Goal: Book appointment/travel/reservation

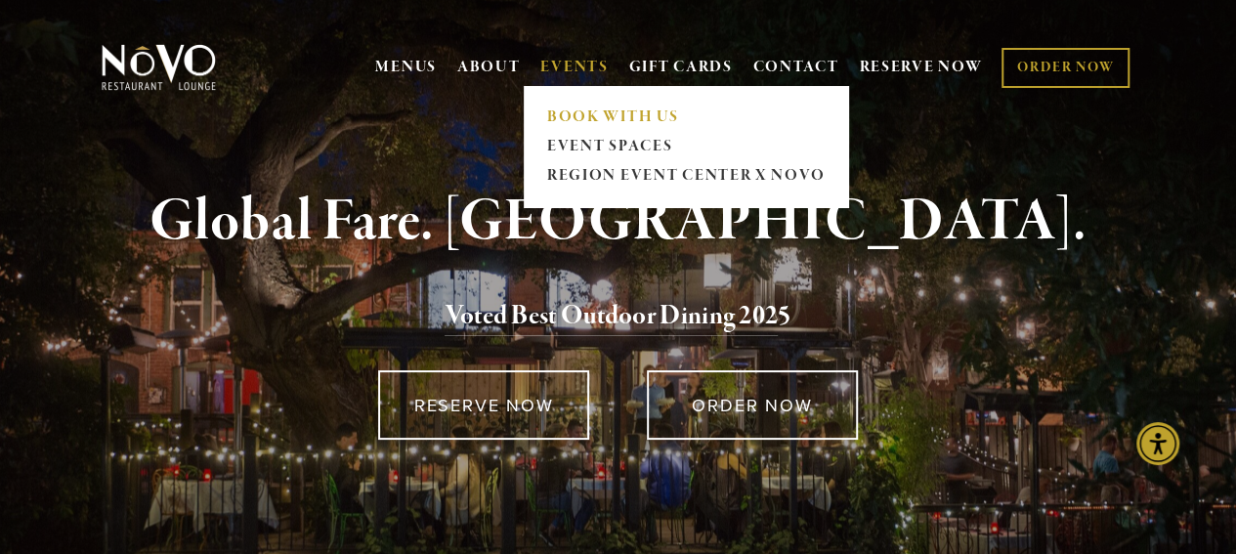
click at [622, 111] on link "BOOK WITH US" at bounding box center [685, 117] width 290 height 29
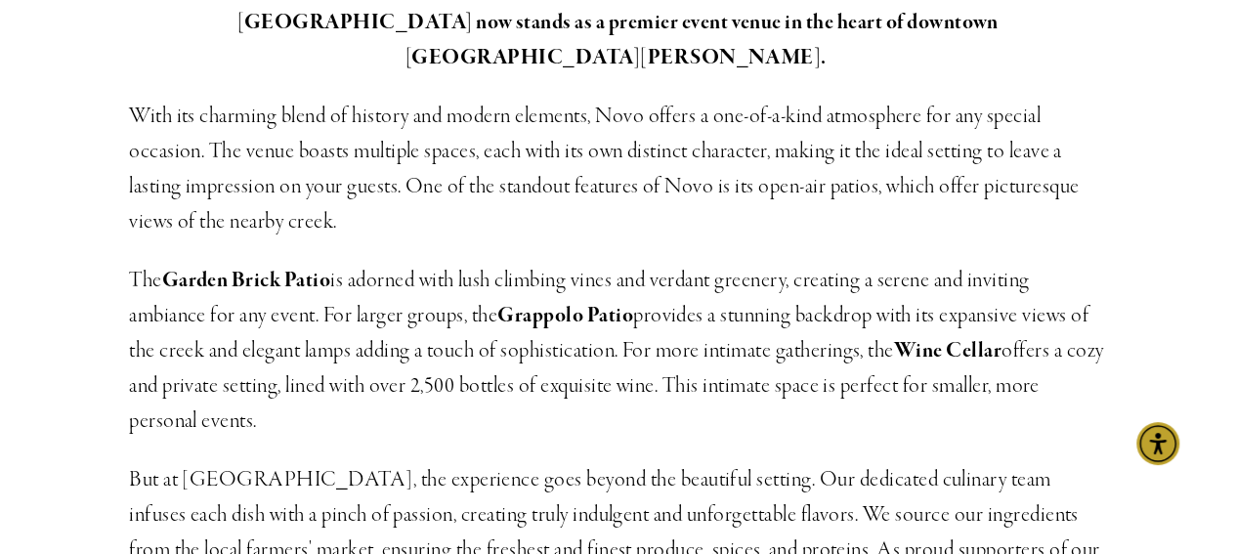
scroll to position [880, 0]
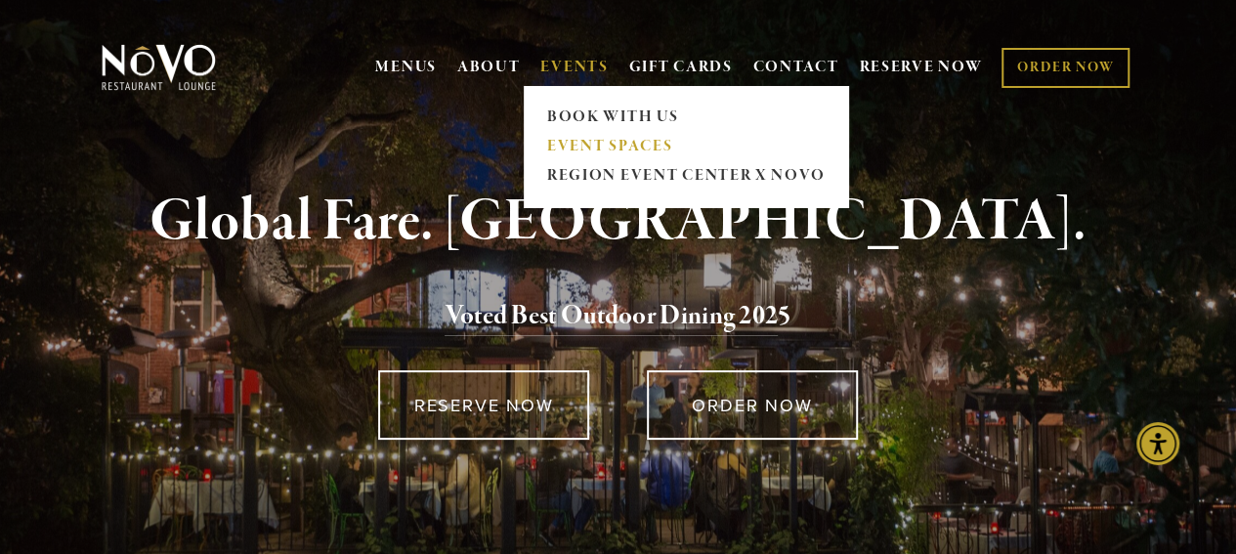
click at [564, 138] on link "EVENT SPACES" at bounding box center [685, 146] width 290 height 29
